Goal: Find specific page/section: Find specific page/section

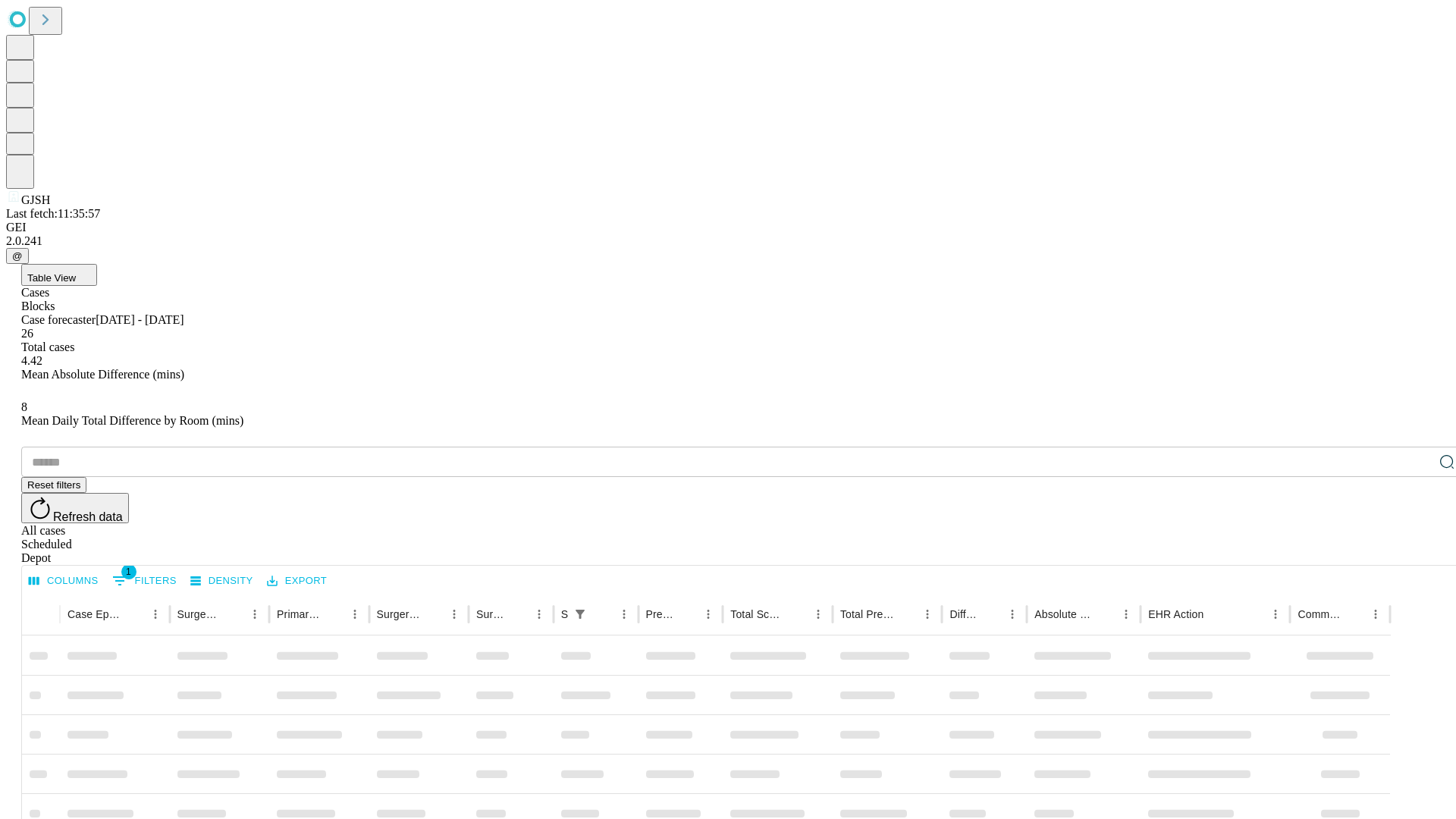
click at [1417, 551] on div "Depot" at bounding box center [743, 558] width 1443 height 14
